Goal: Information Seeking & Learning: Learn about a topic

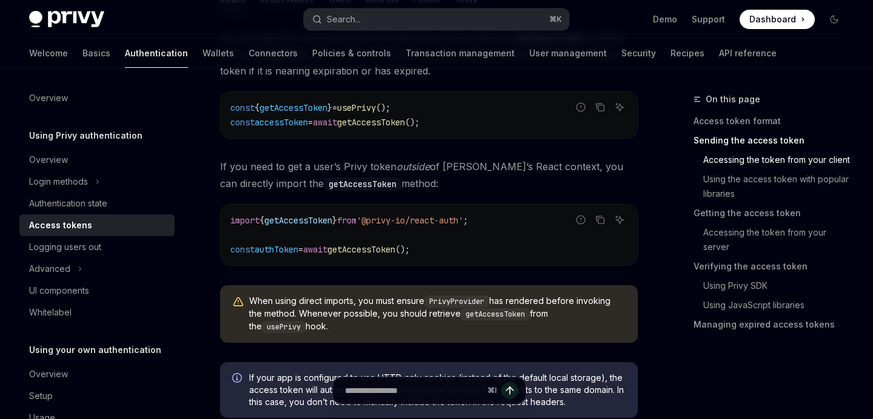
scroll to position [698, 0]
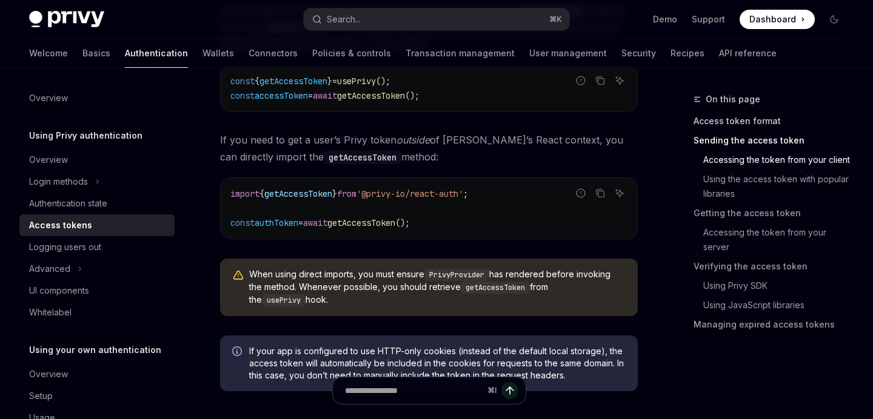
click at [753, 124] on link "Access token format" at bounding box center [773, 121] width 160 height 19
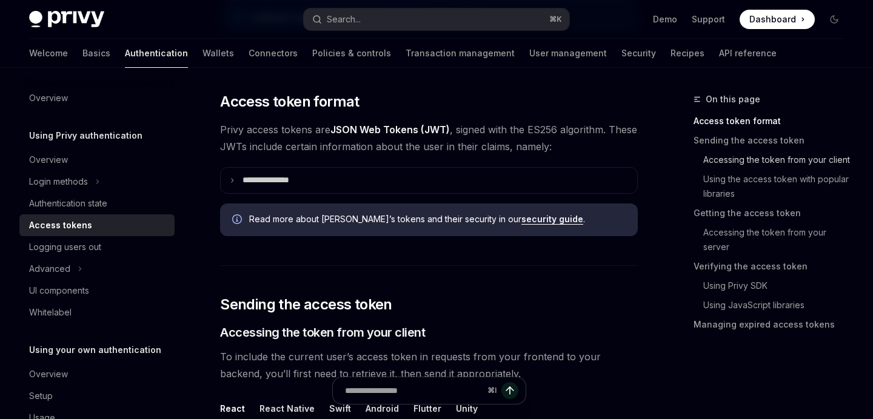
click at [756, 155] on link "Accessing the token from your client" at bounding box center [773, 159] width 160 height 19
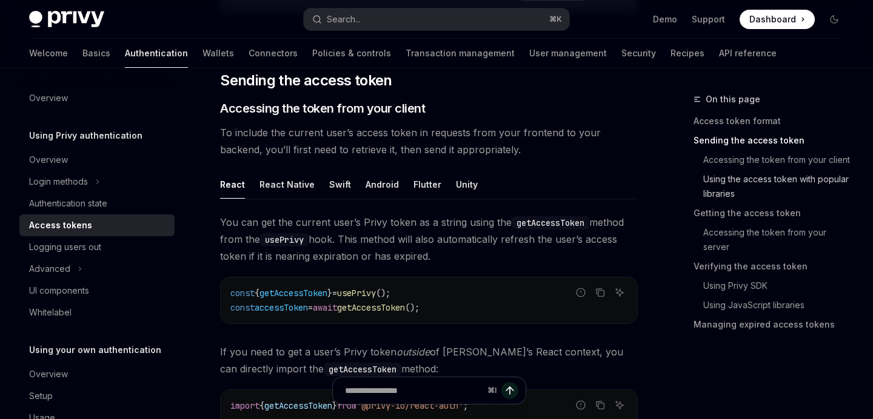
scroll to position [493, 0]
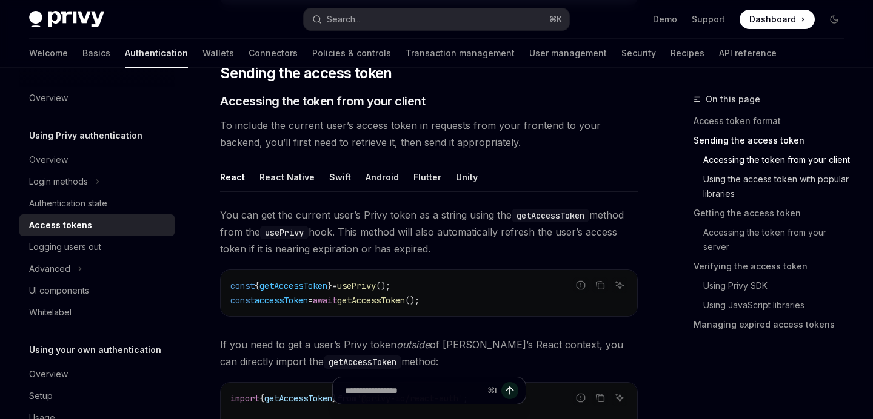
click at [741, 188] on link "Using the access token with popular libraries" at bounding box center [773, 187] width 160 height 34
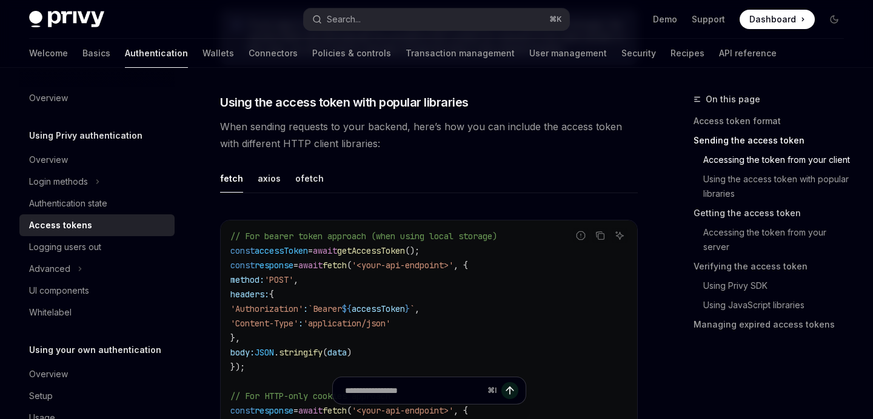
click at [730, 214] on link "Getting the access token" at bounding box center [773, 213] width 160 height 19
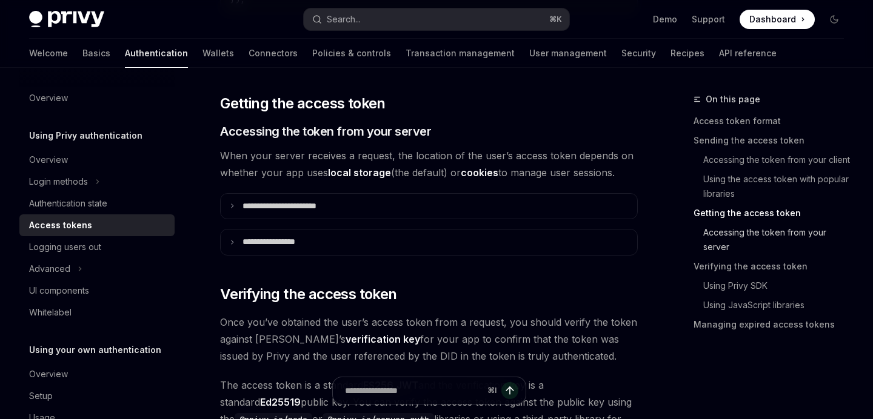
click at [733, 232] on link "Accessing the token from your server" at bounding box center [773, 240] width 160 height 34
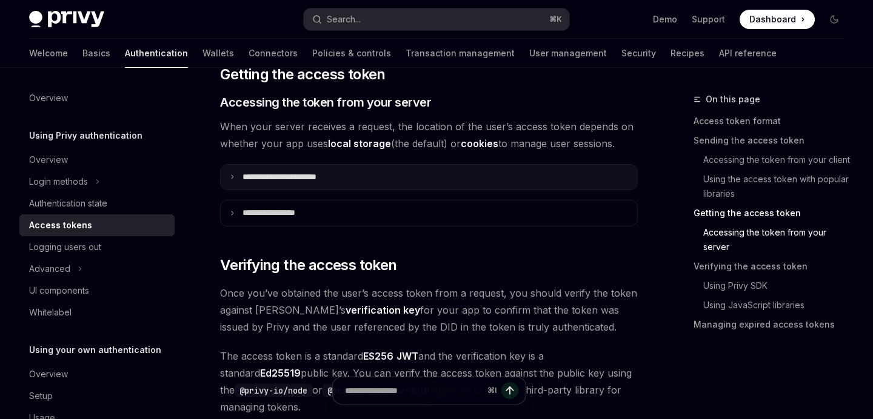
click at [302, 172] on p "**********" at bounding box center [292, 177] width 101 height 11
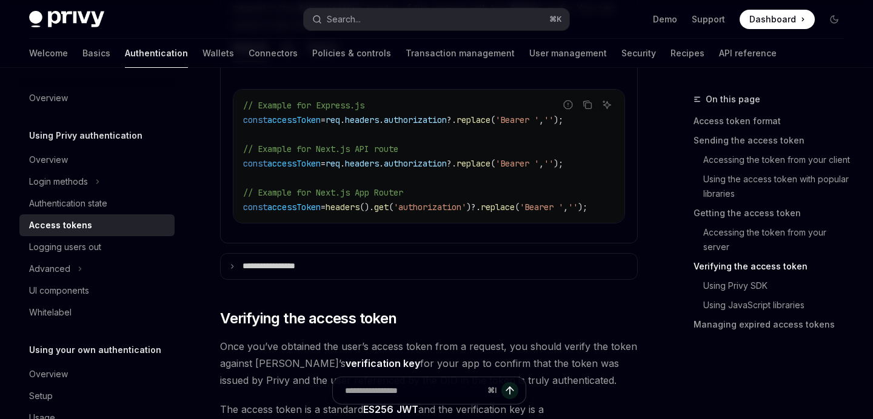
scroll to position [1778, 0]
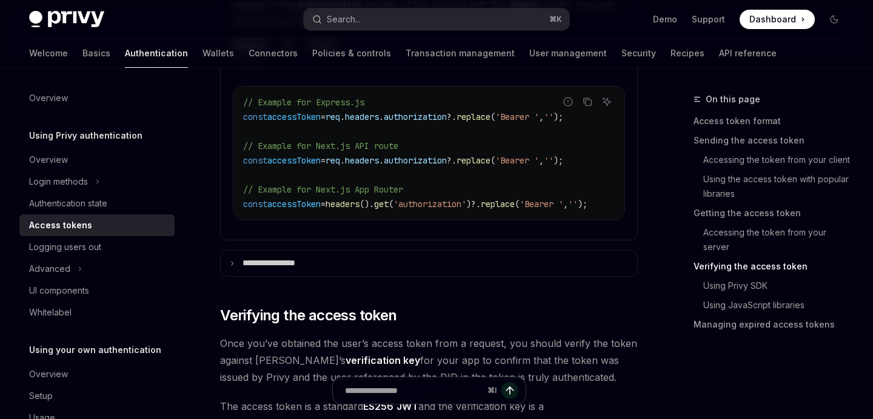
type textarea "*"
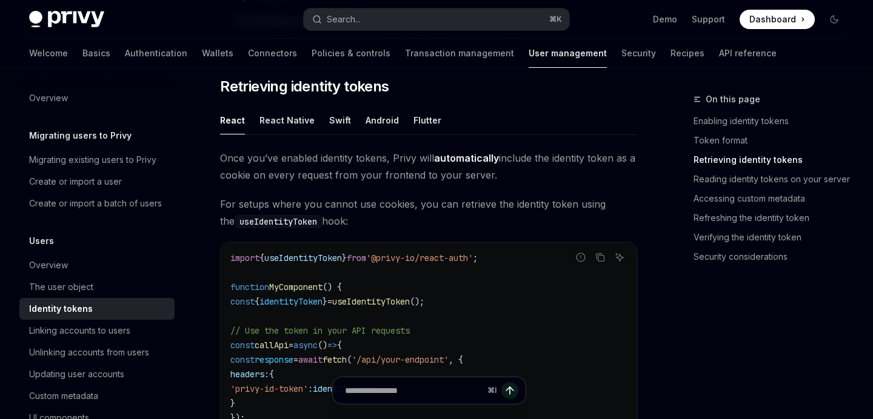
scroll to position [1085, 0]
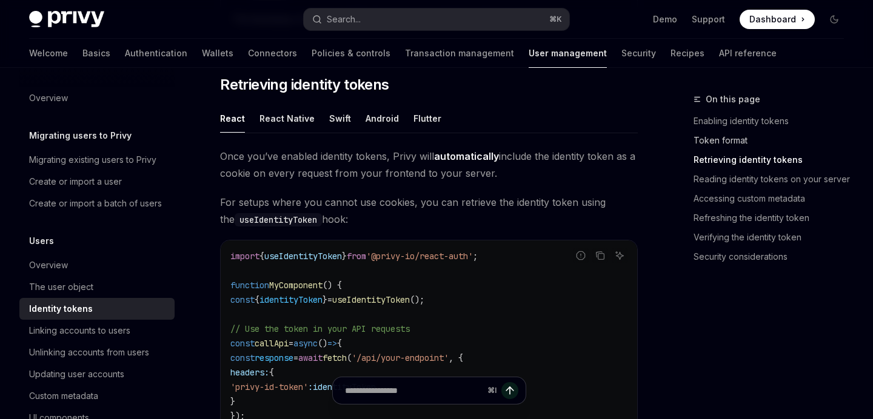
click at [703, 140] on link "Token format" at bounding box center [773, 140] width 160 height 19
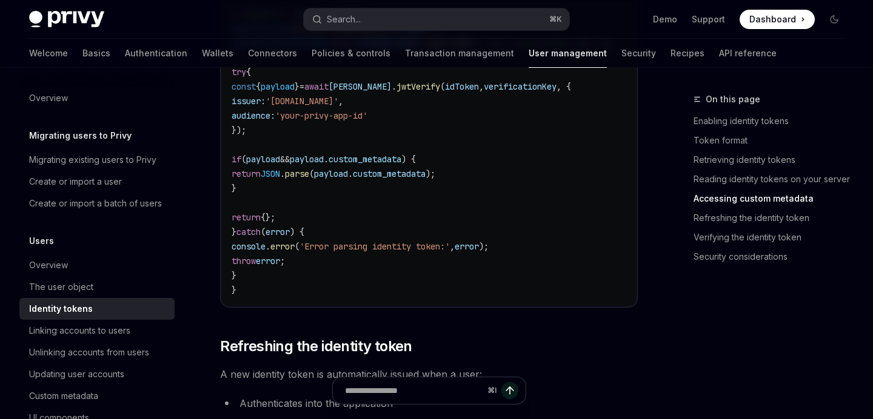
scroll to position [2627, 0]
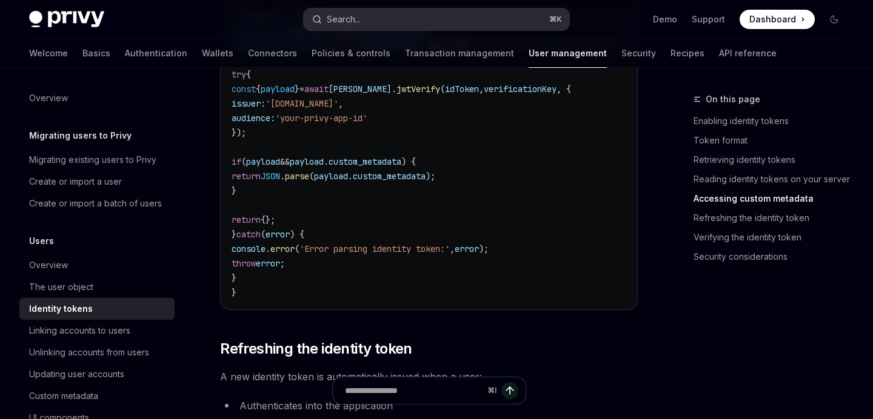
click at [441, 24] on button "Search... ⌘ K" at bounding box center [436, 19] width 265 height 22
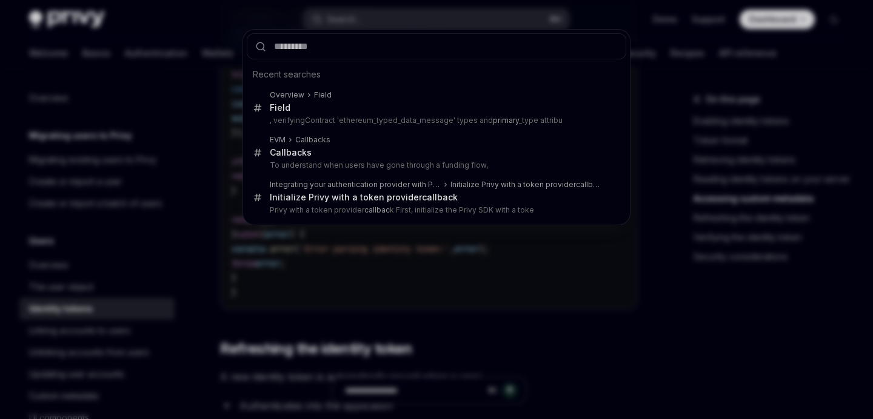
drag, startPoint x: 521, startPoint y: 364, endPoint x: 505, endPoint y: 363, distance: 15.8
click at [518, 362] on div "Recent searches Overview Field Field , verifyingContract 'ethereum_typed_data_m…" at bounding box center [436, 209] width 873 height 419
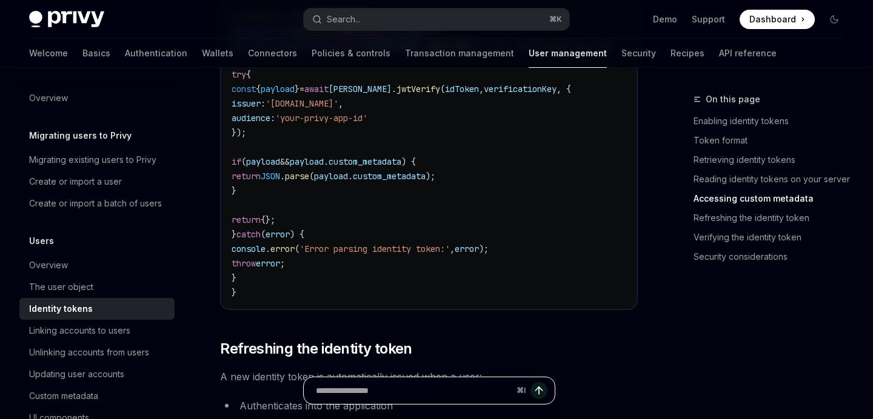
click at [432, 389] on input "Ask a question..." at bounding box center [414, 391] width 196 height 27
type input "**********"
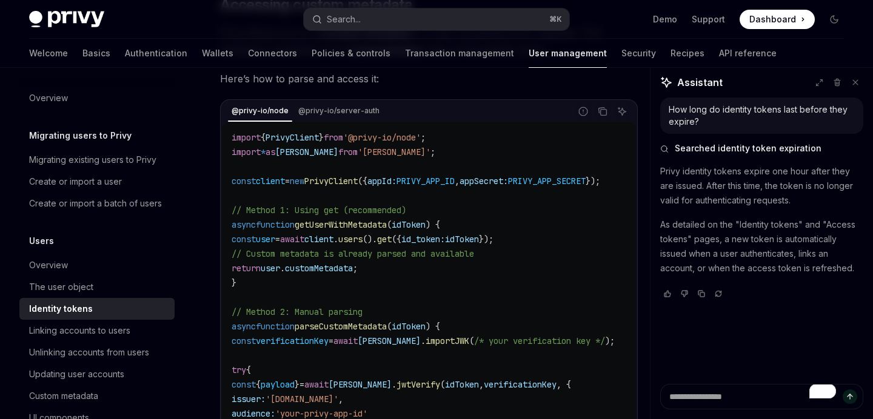
scroll to position [2325, 0]
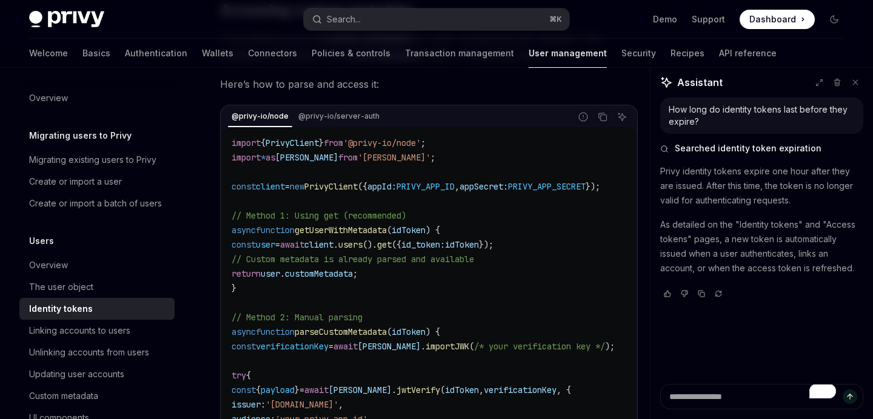
type textarea "*"
